Goal: Find contact information: Find contact information

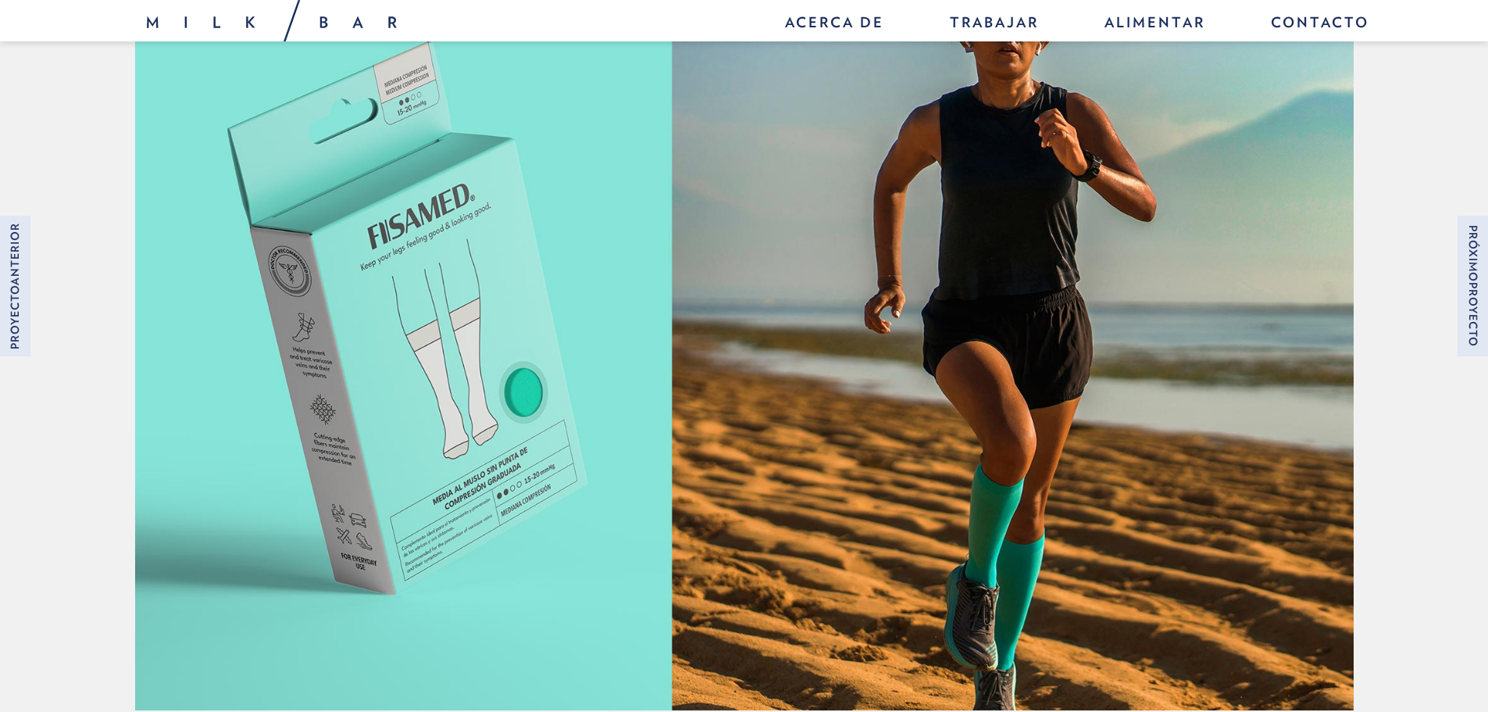
scroll to position [3071, 0]
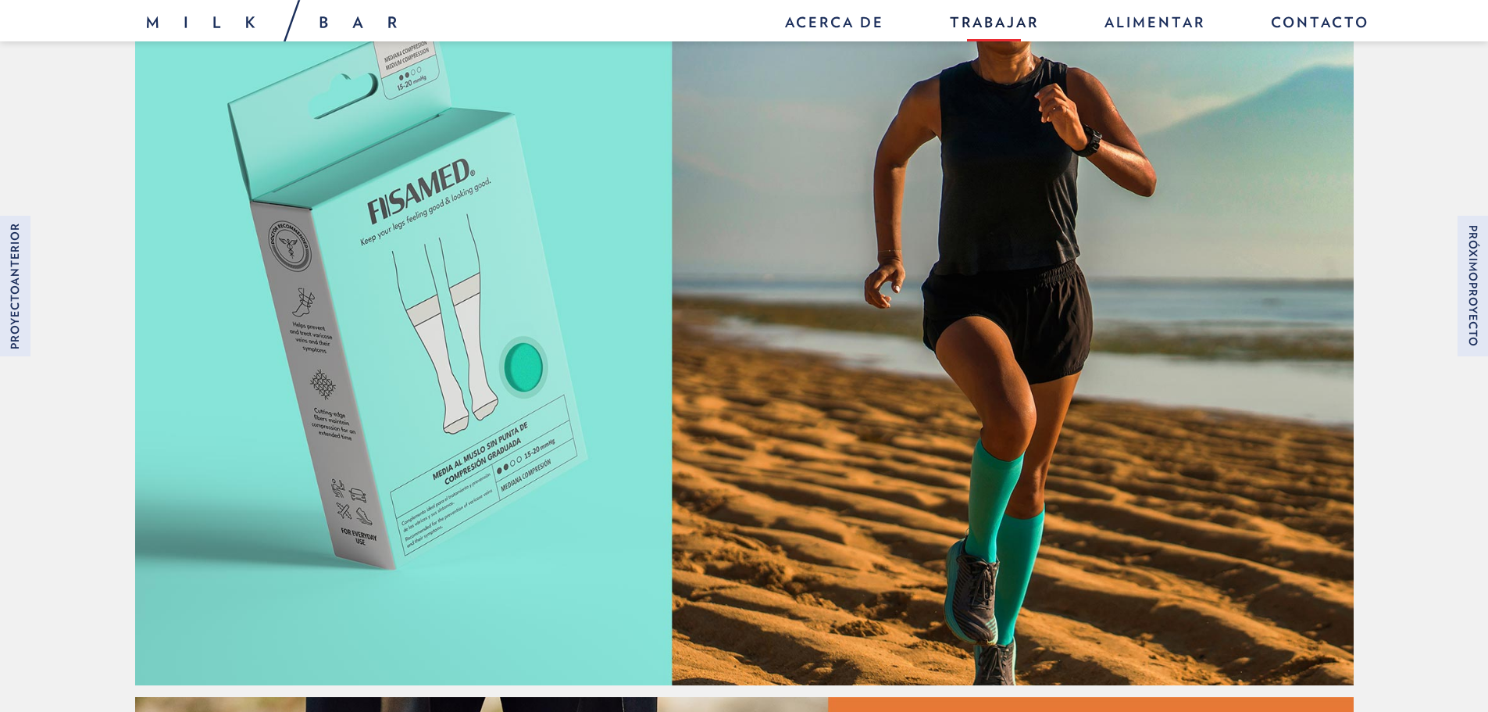
click at [1037, 22] on font "Trabajar" at bounding box center [994, 22] width 89 height 16
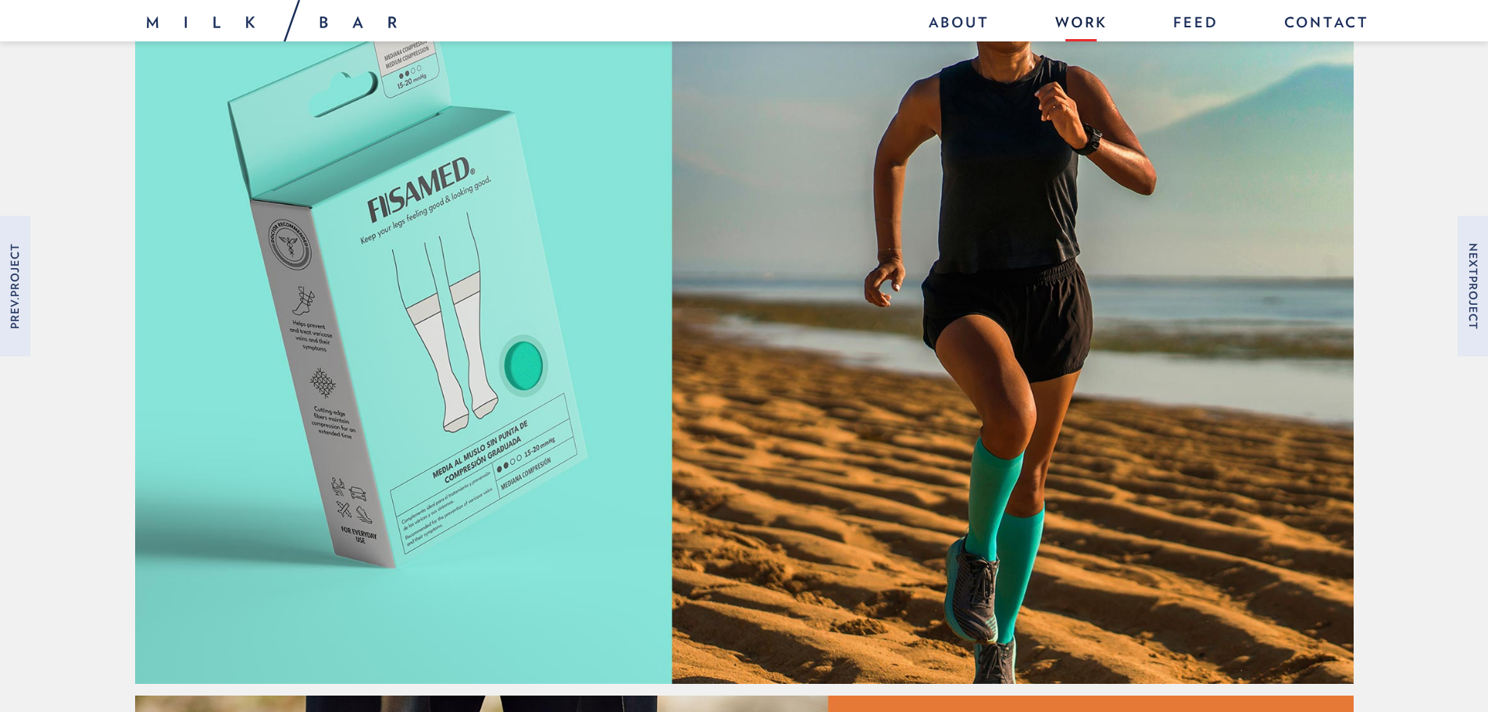
scroll to position [3046, 0]
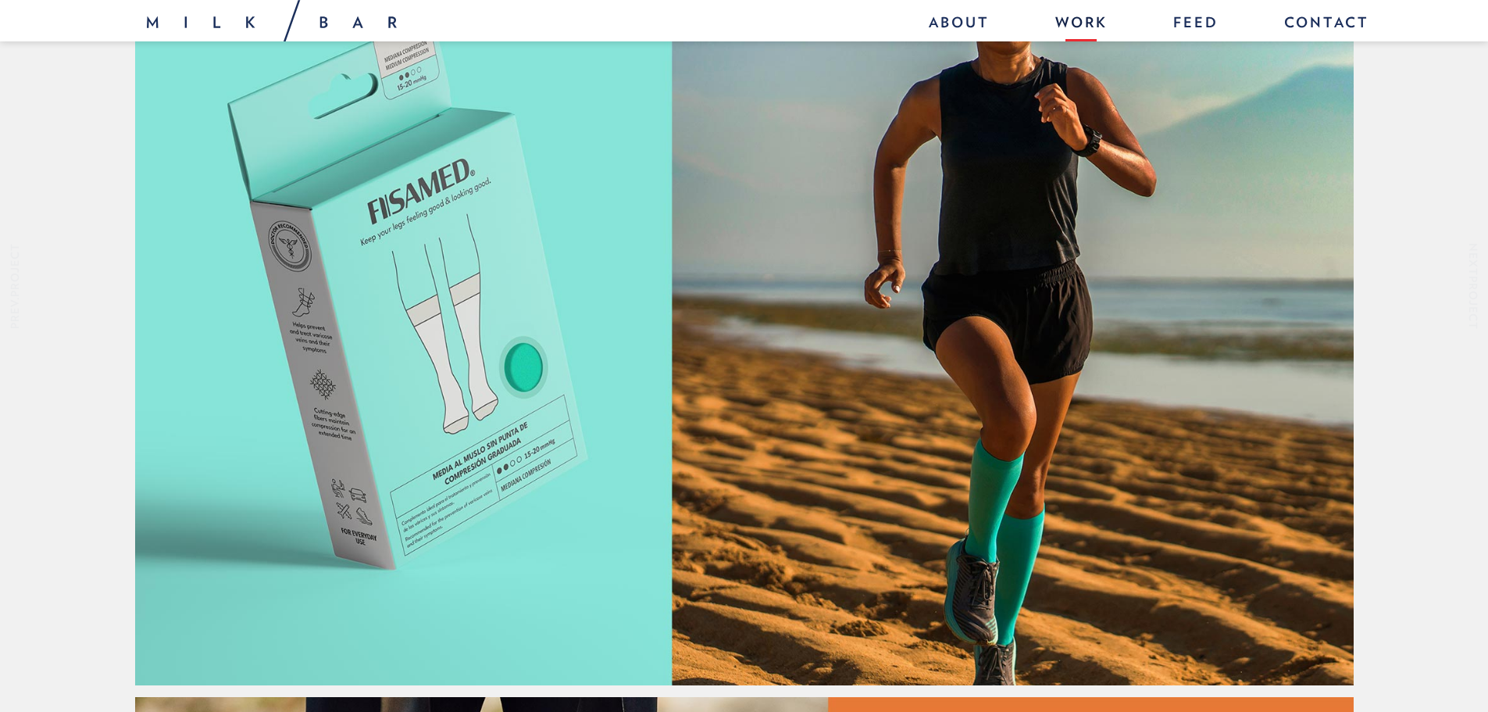
click at [564, 327] on img at bounding box center [744, 297] width 1219 height 777
click at [482, 322] on img at bounding box center [744, 297] width 1219 height 777
click at [638, 342] on img at bounding box center [744, 297] width 1219 height 777
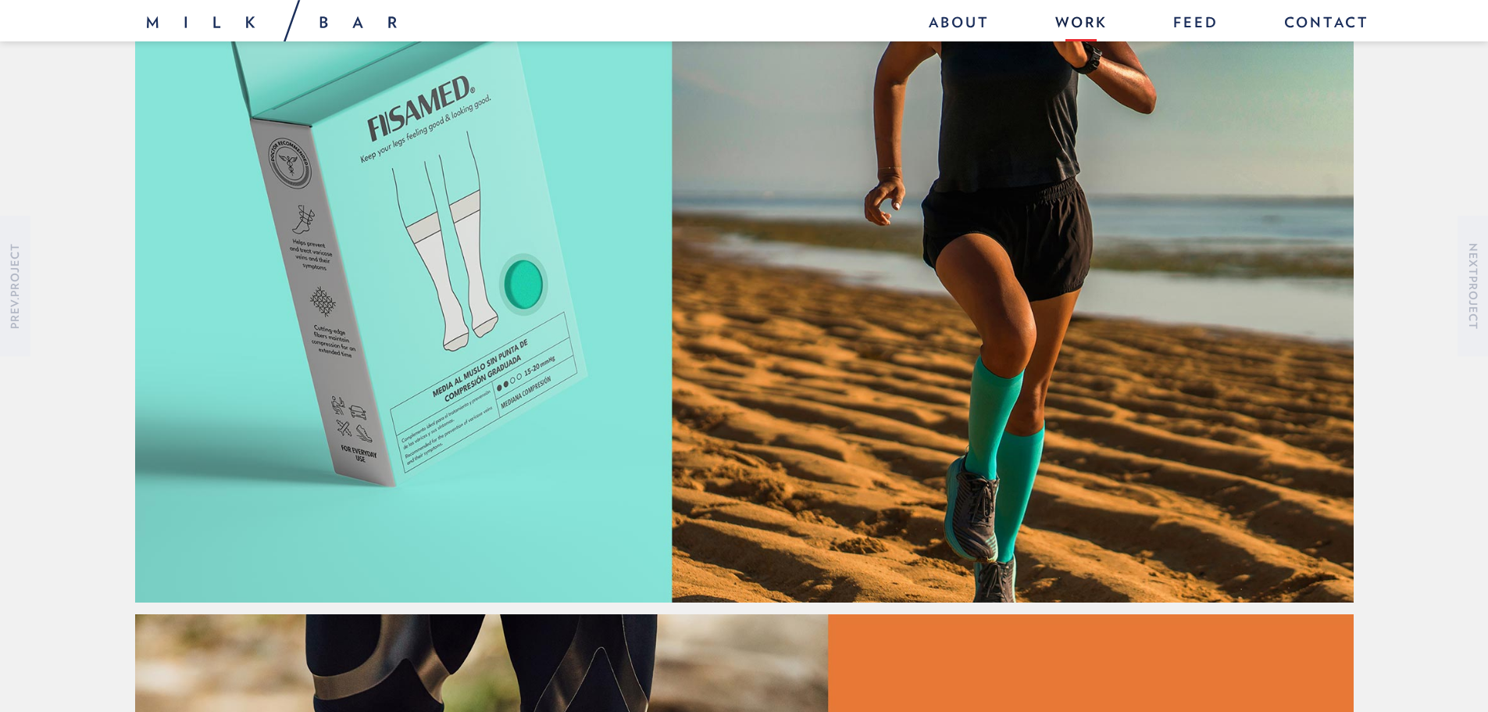
scroll to position [3203, 0]
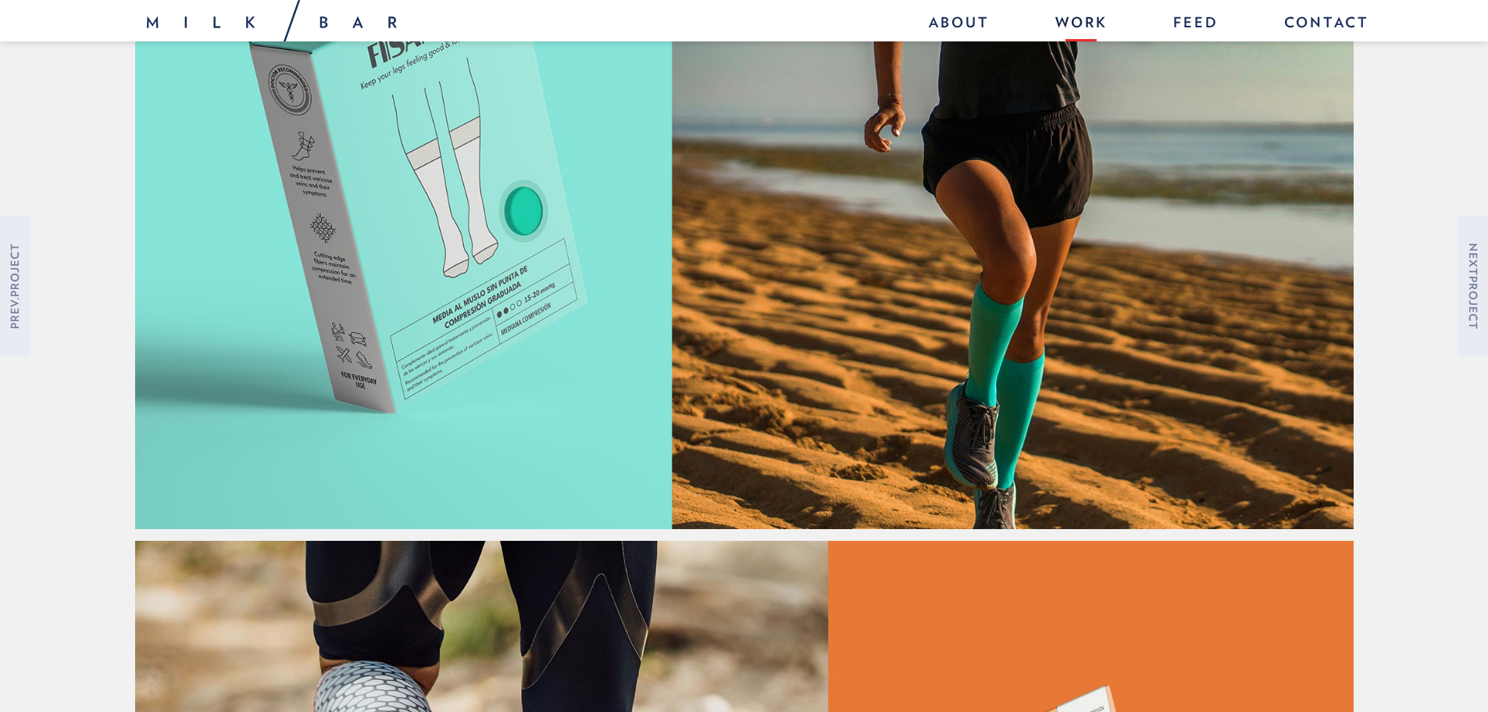
click at [868, 330] on img at bounding box center [744, 140] width 1219 height 777
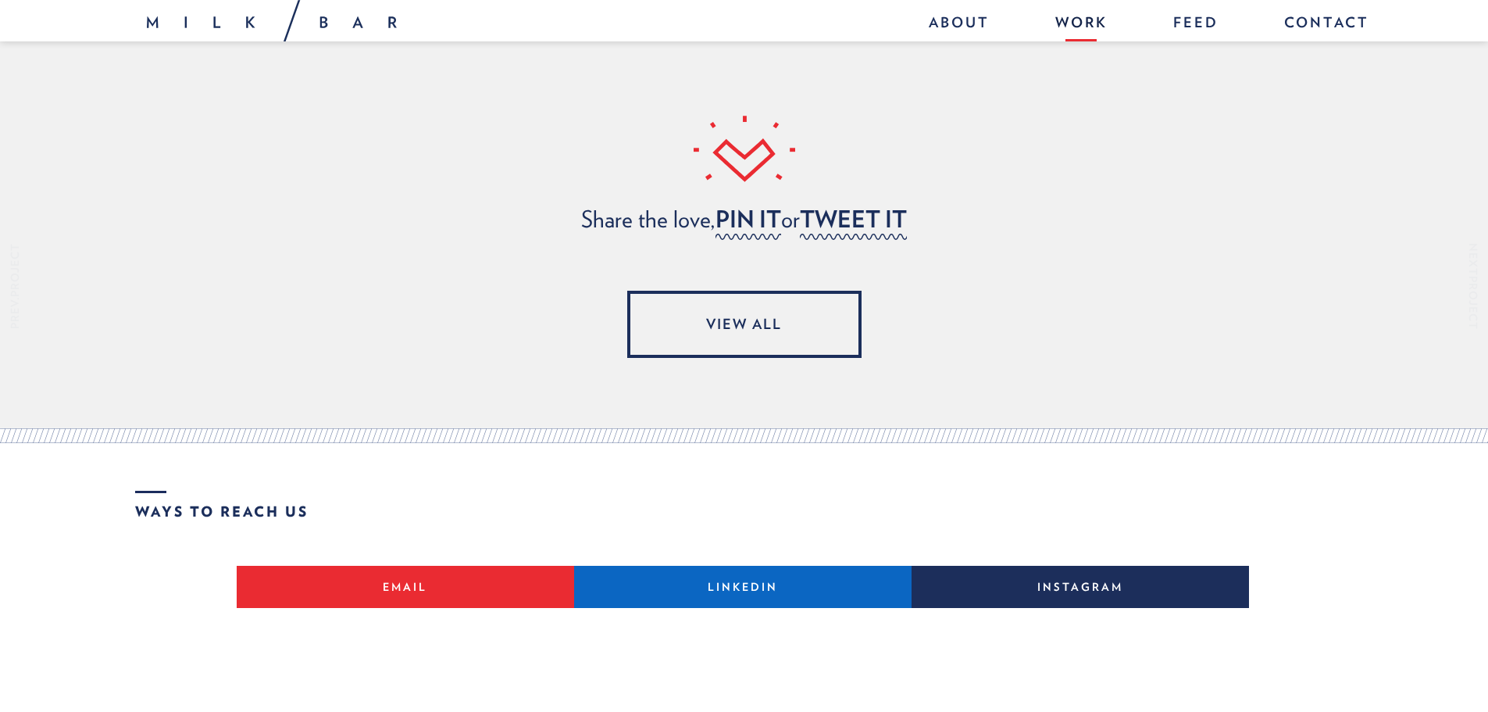
scroll to position [8238, 0]
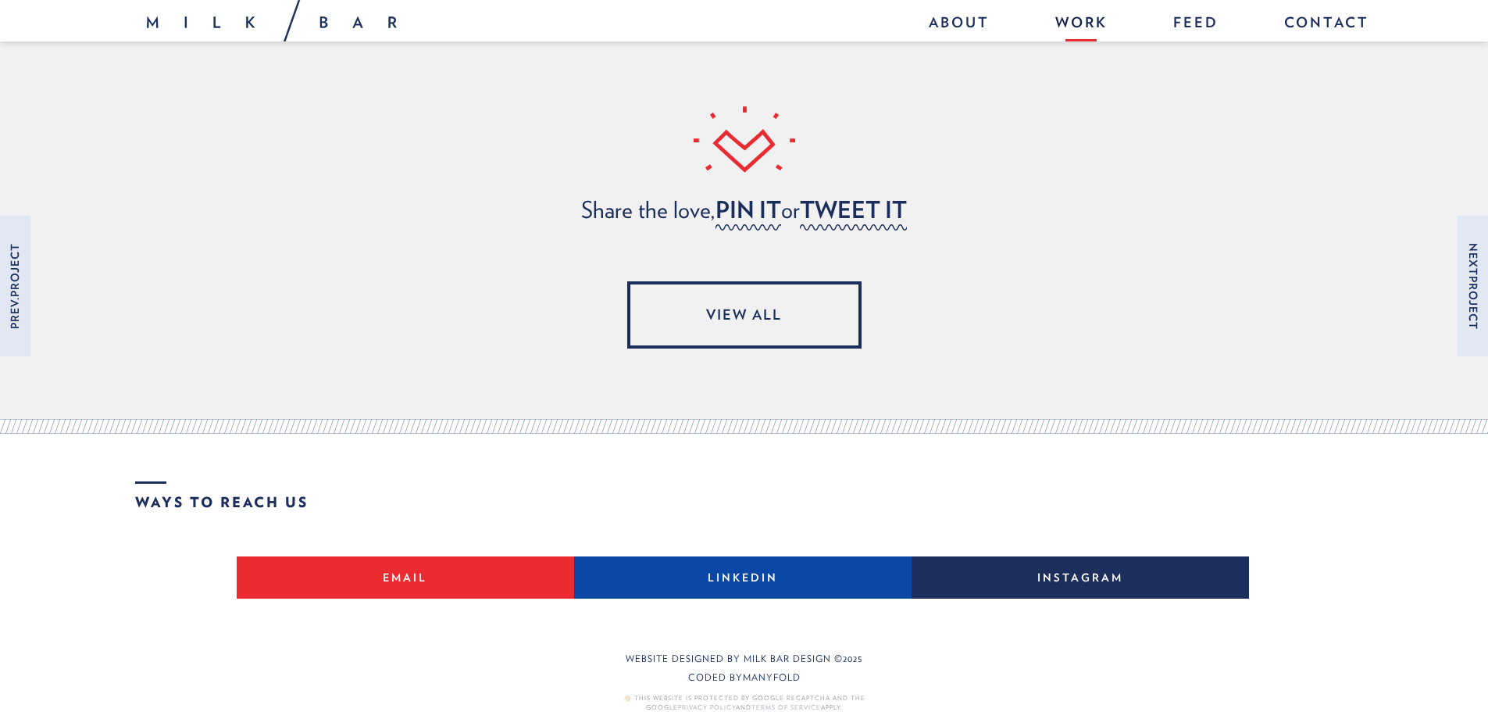
click at [741, 556] on link "LinkedIn" at bounding box center [742, 577] width 337 height 42
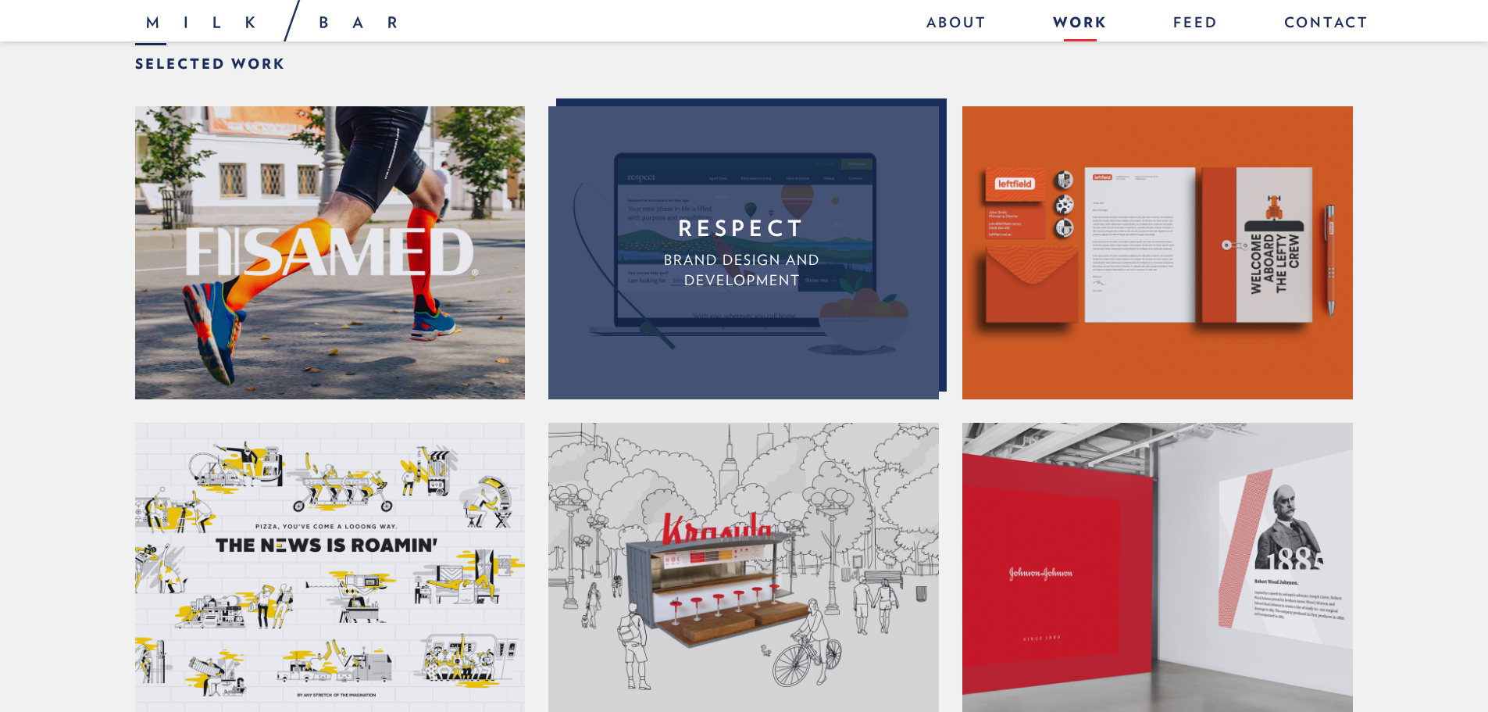
scroll to position [391, 0]
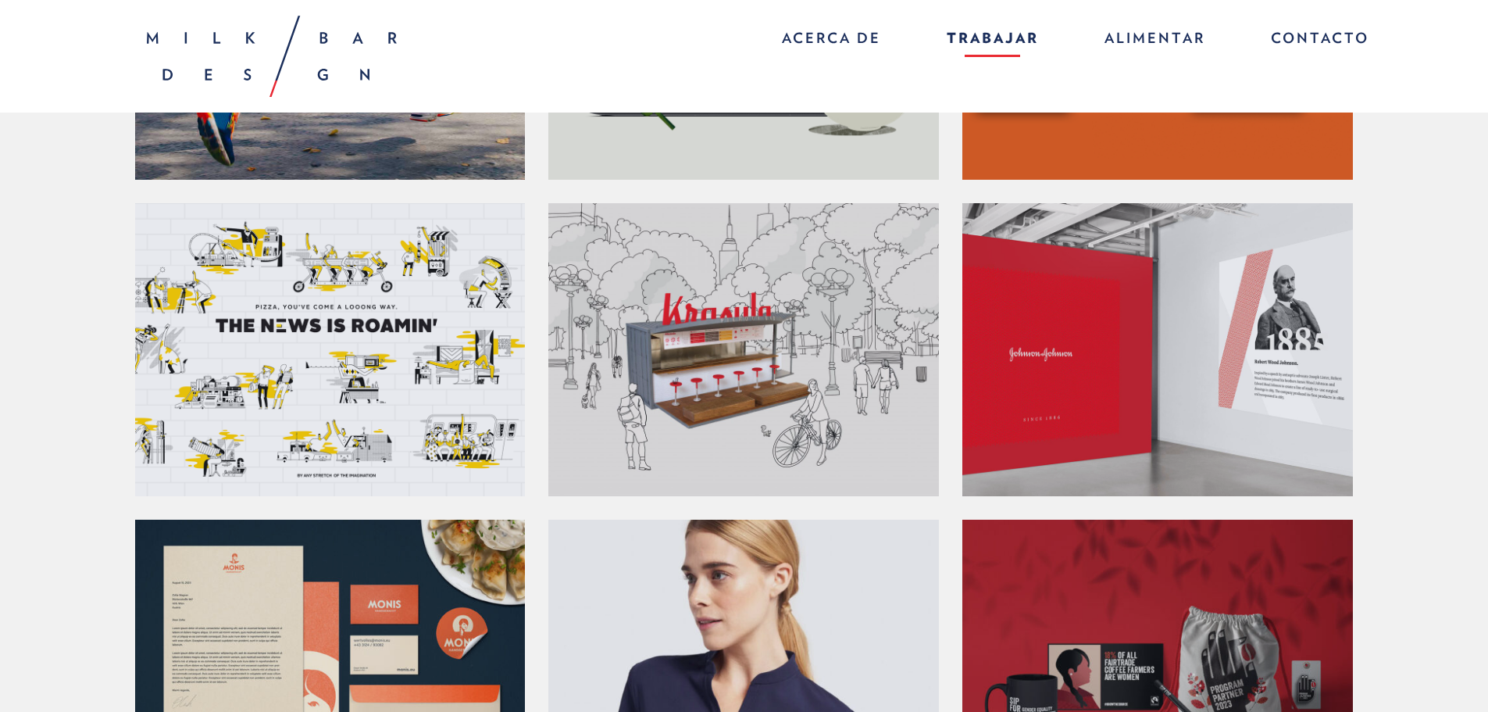
scroll to position [0, 0]
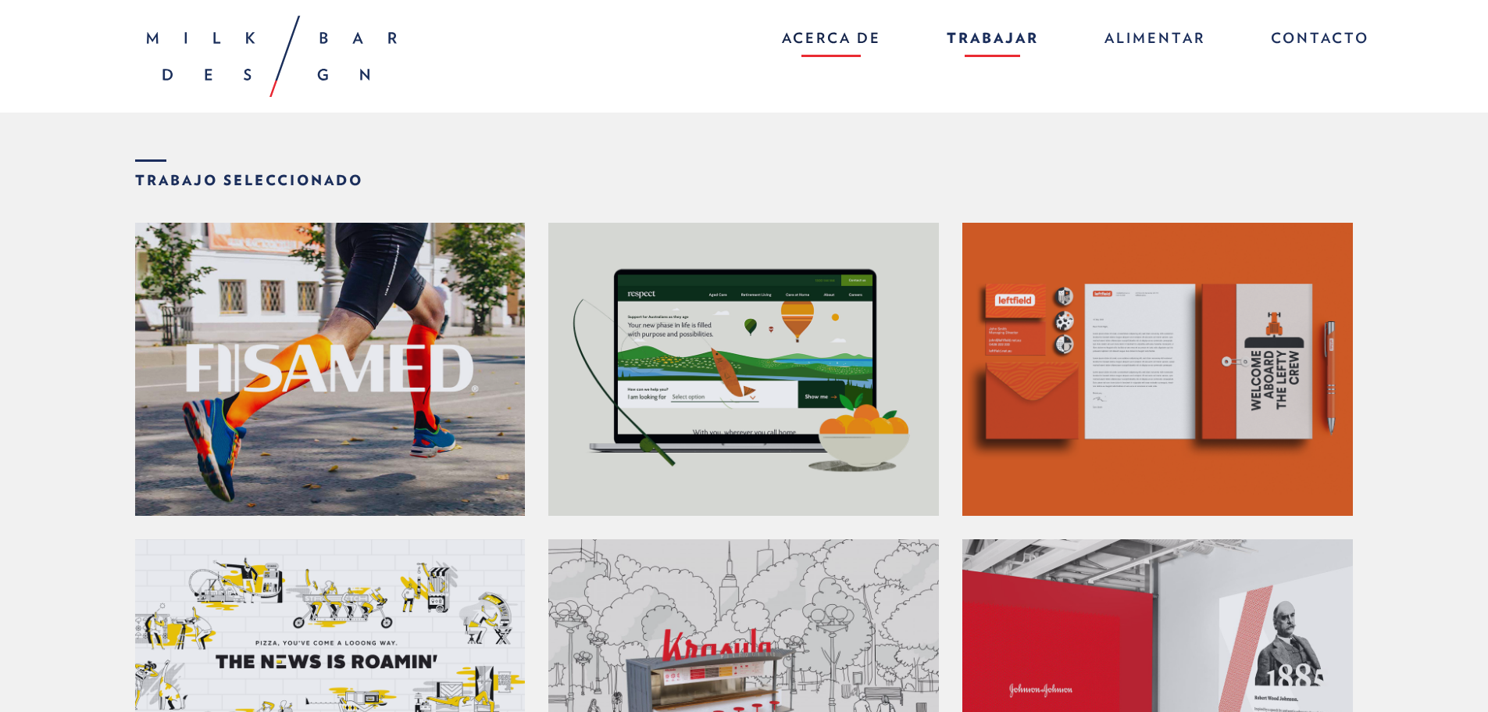
click at [827, 35] on font "Acerca de" at bounding box center [831, 38] width 99 height 16
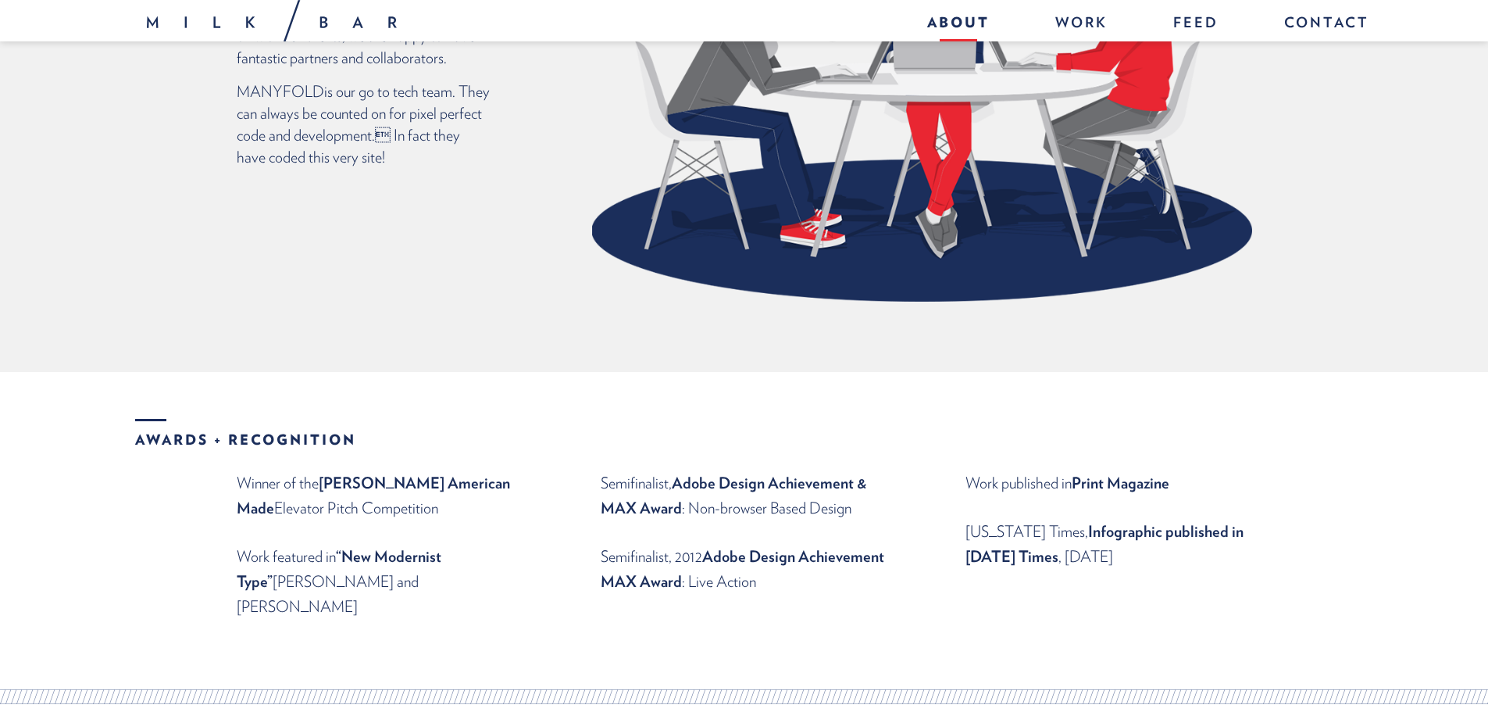
scroll to position [1484, 0]
click at [1314, 34] on link "Contact" at bounding box center [1319, 25] width 101 height 34
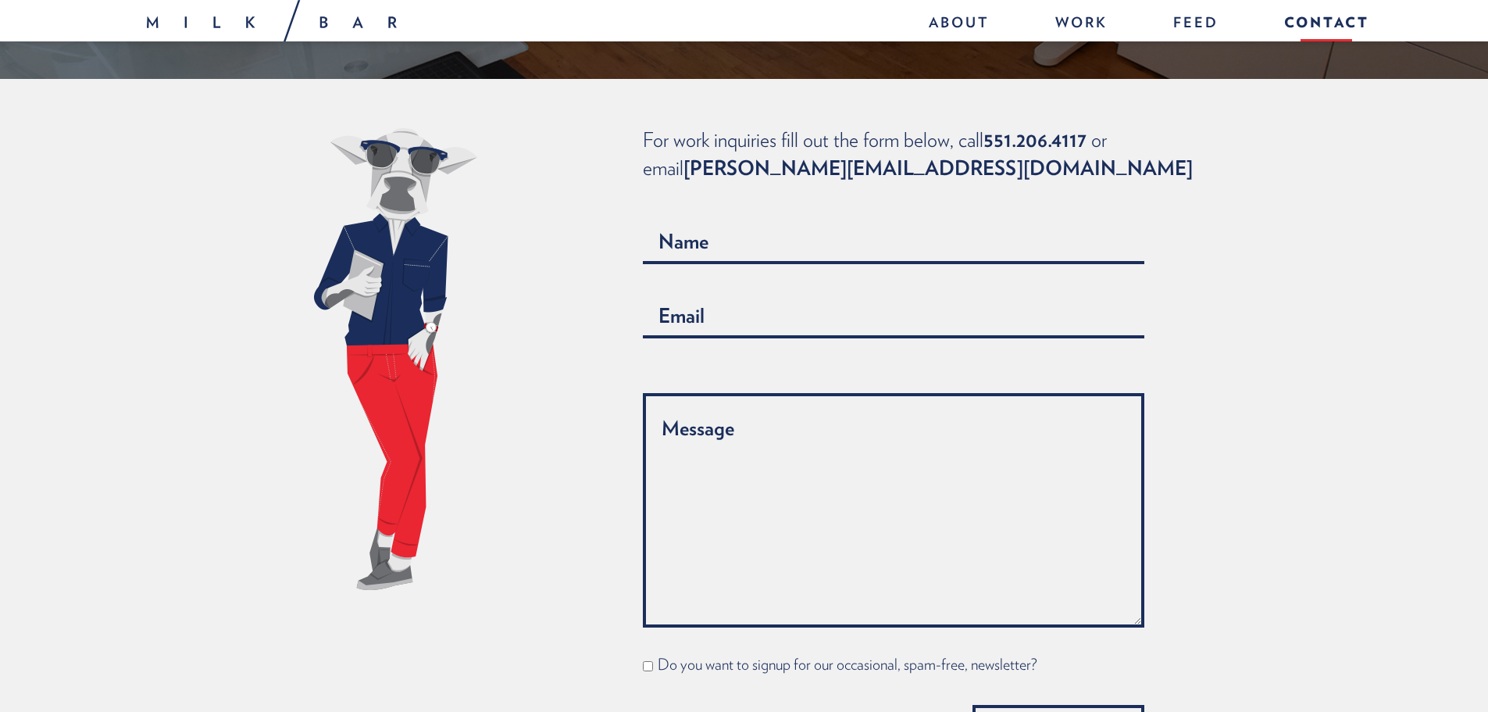
scroll to position [703, 0]
